Goal: Register for event/course

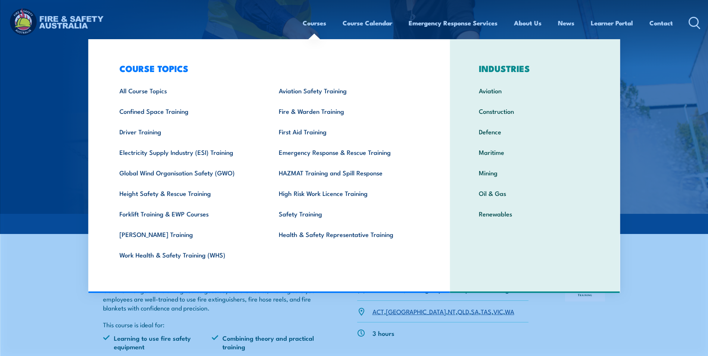
click at [312, 25] on link "Courses" at bounding box center [315, 23] width 24 height 20
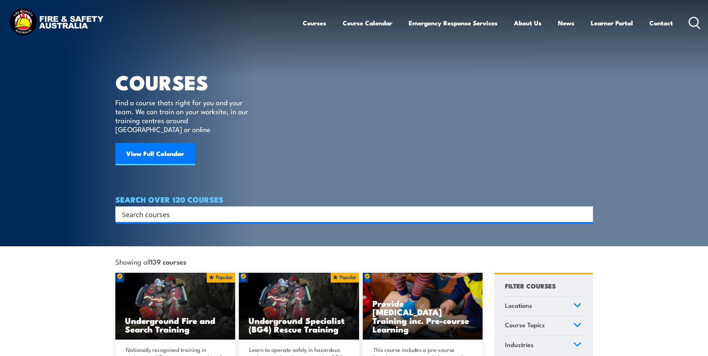
click at [312, 25] on link "Courses" at bounding box center [315, 23] width 24 height 20
click at [311, 24] on link "Courses" at bounding box center [315, 23] width 24 height 20
click at [198, 209] on input "Search input" at bounding box center [349, 214] width 454 height 11
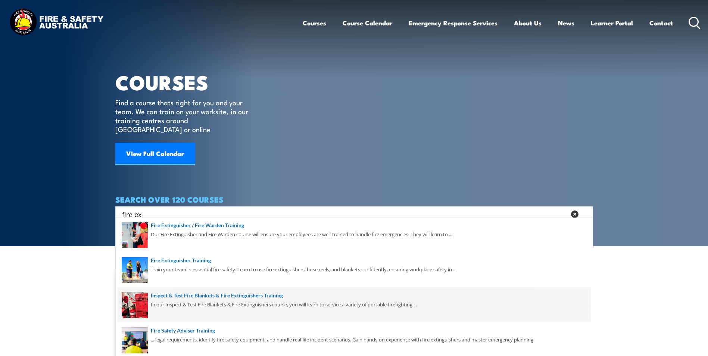
scroll to position [75, 0]
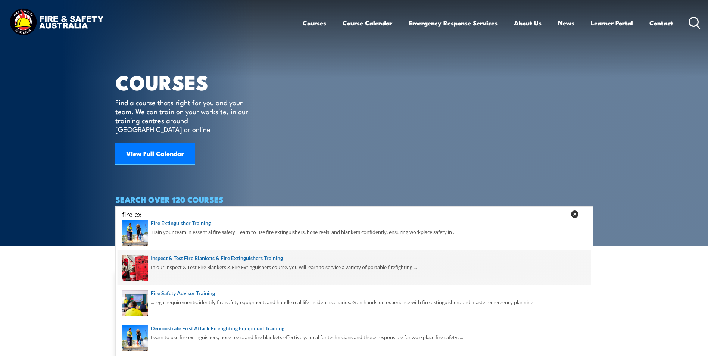
type input "fire ex"
click at [190, 259] on span at bounding box center [354, 267] width 473 height 35
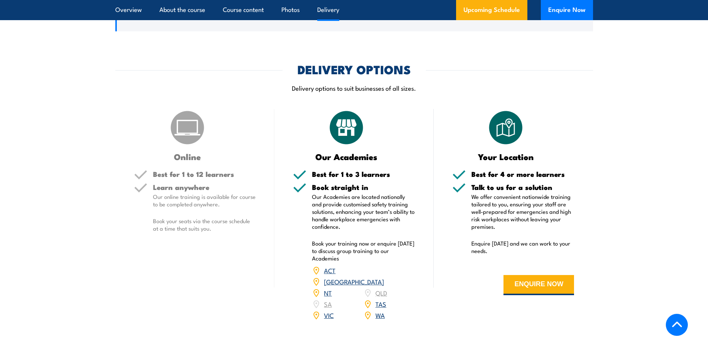
scroll to position [1027, 0]
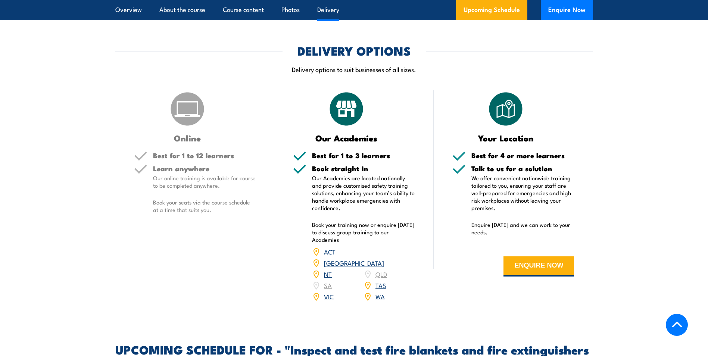
click at [367, 301] on img at bounding box center [367, 296] width 8 height 8
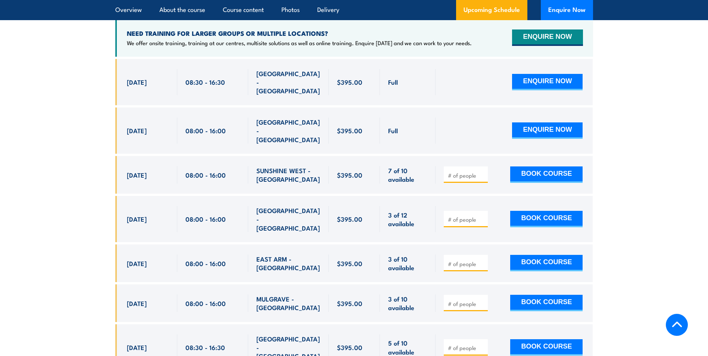
scroll to position [1400, 0]
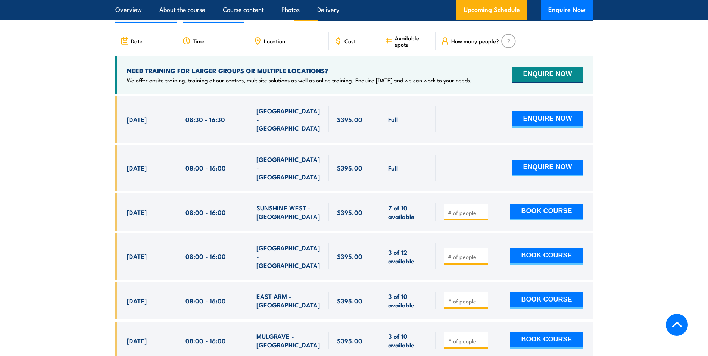
click at [267, 44] on span "Location" at bounding box center [274, 41] width 21 height 6
click at [548, 21] on label "WA" at bounding box center [549, 13] width 24 height 15
click at [554, 11] on input "WA" at bounding box center [556, 8] width 5 height 5
radio input "true"
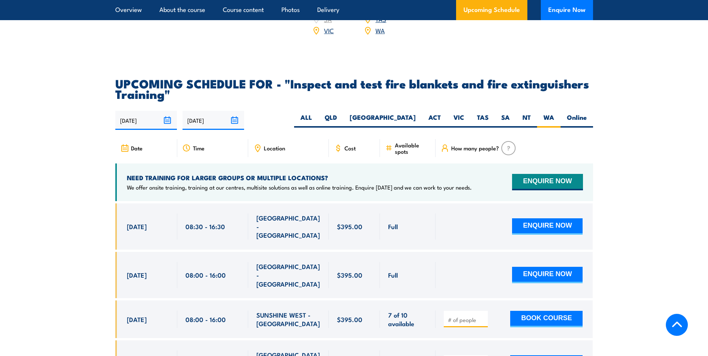
scroll to position [1292, 0]
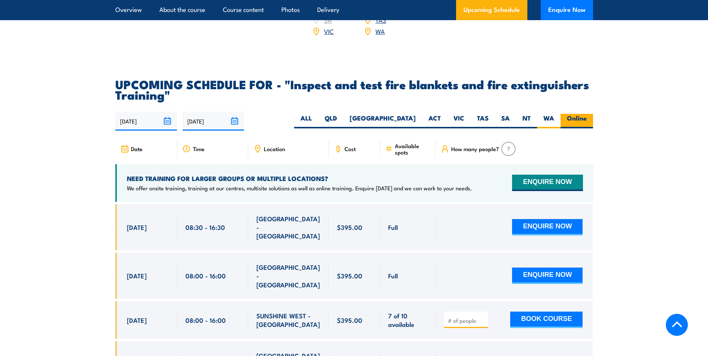
click at [582, 128] on label "Online" at bounding box center [576, 121] width 32 height 15
click at [586, 119] on input "Online" at bounding box center [588, 116] width 5 height 5
radio input "true"
